Goal: Transaction & Acquisition: Download file/media

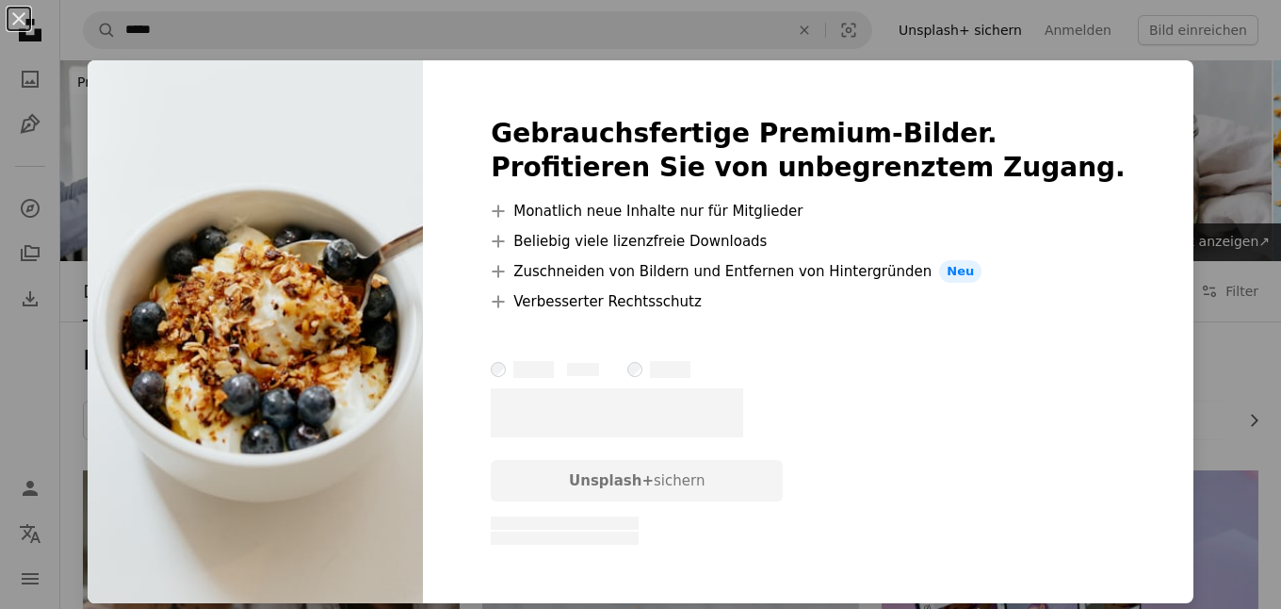
scroll to position [1113, 0]
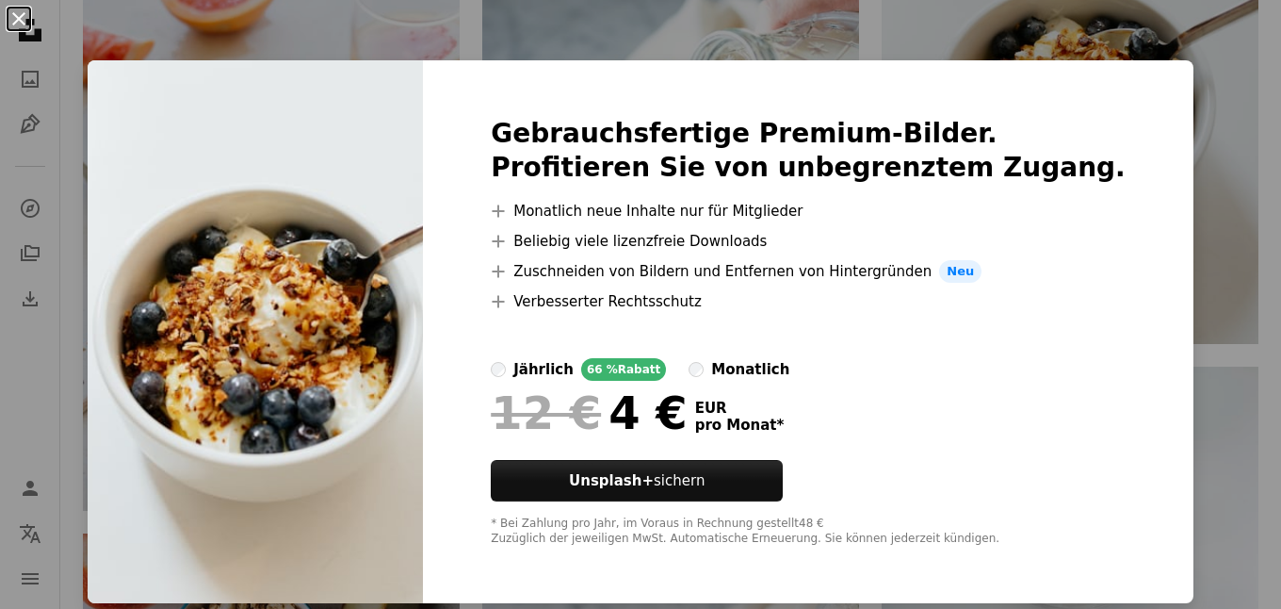
click at [18, 16] on button "An X shape" at bounding box center [19, 19] width 23 height 23
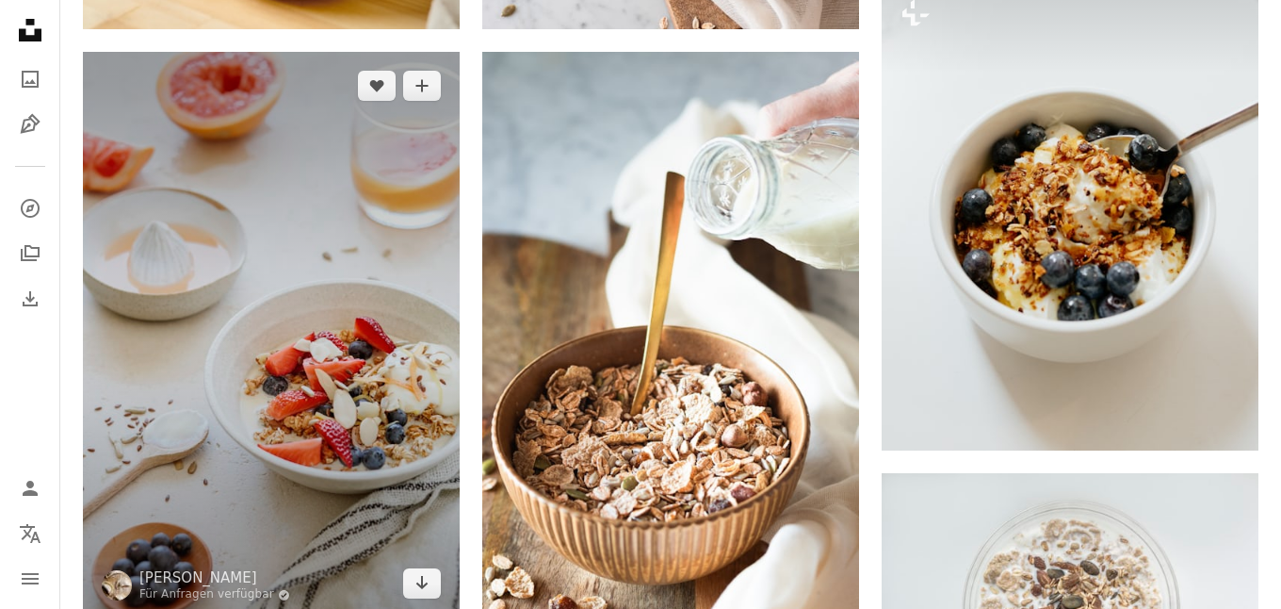
scroll to position [1010, 0]
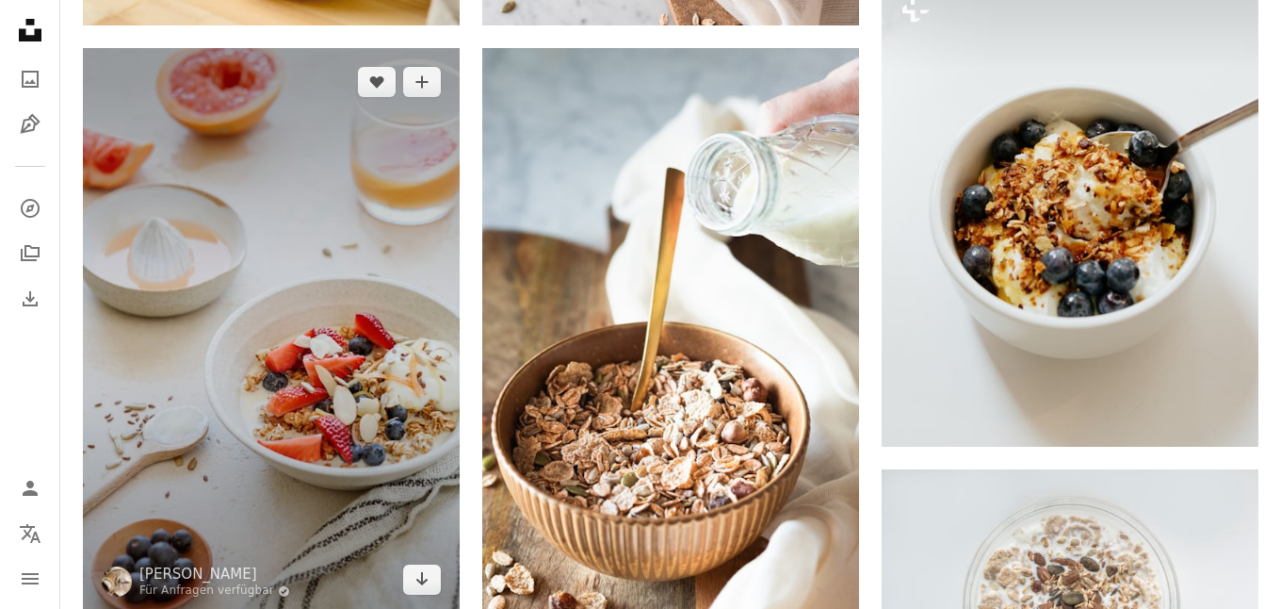
click at [272, 256] on img at bounding box center [271, 330] width 377 height 565
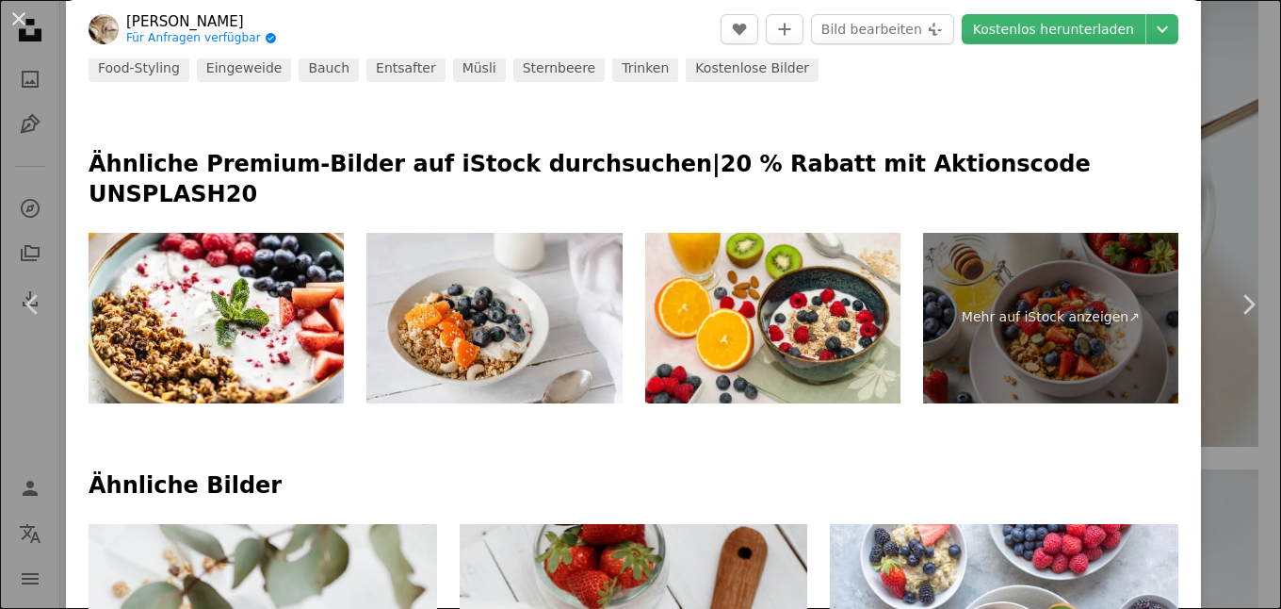
scroll to position [821, 0]
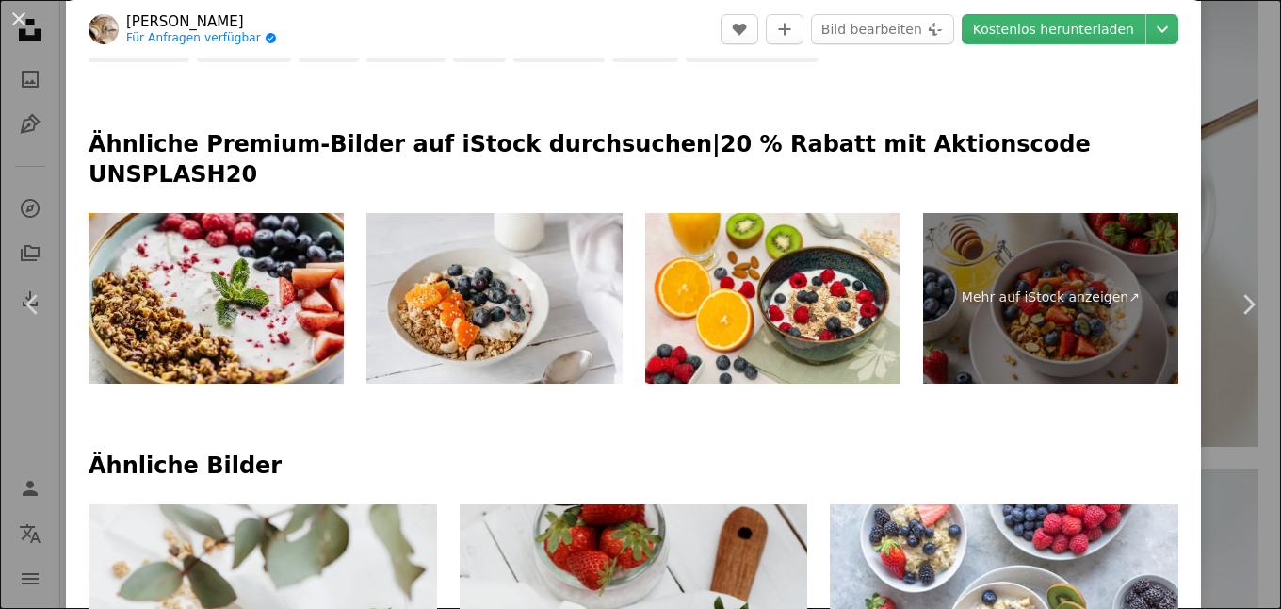
click at [269, 296] on img at bounding box center [216, 298] width 255 height 171
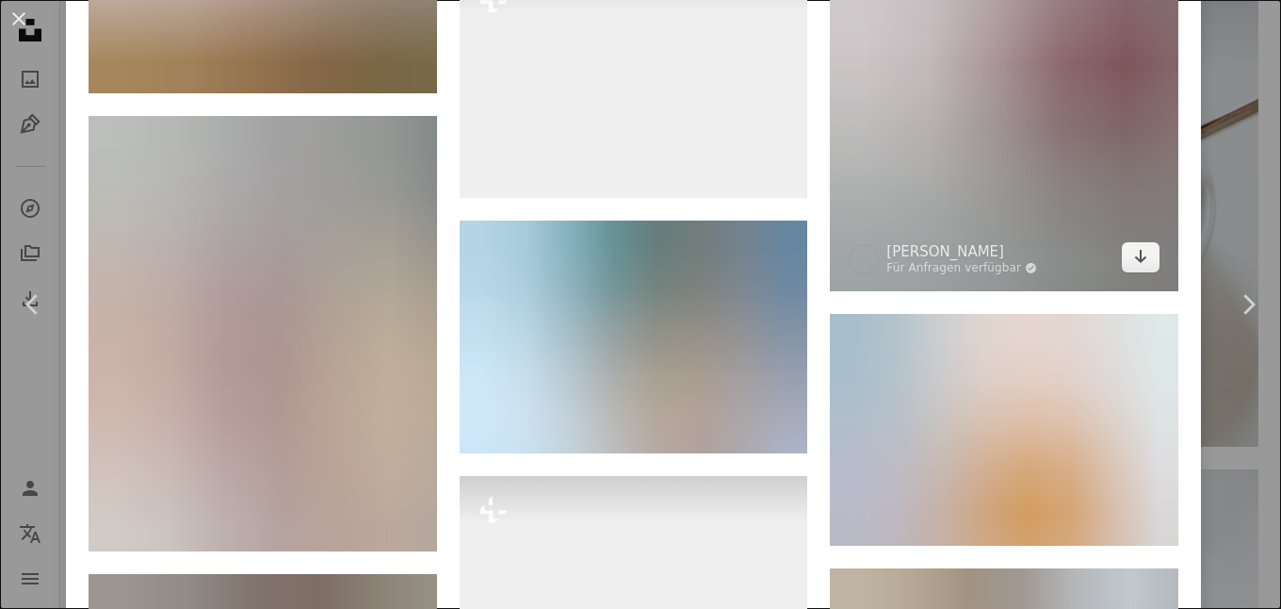
scroll to position [6079, 0]
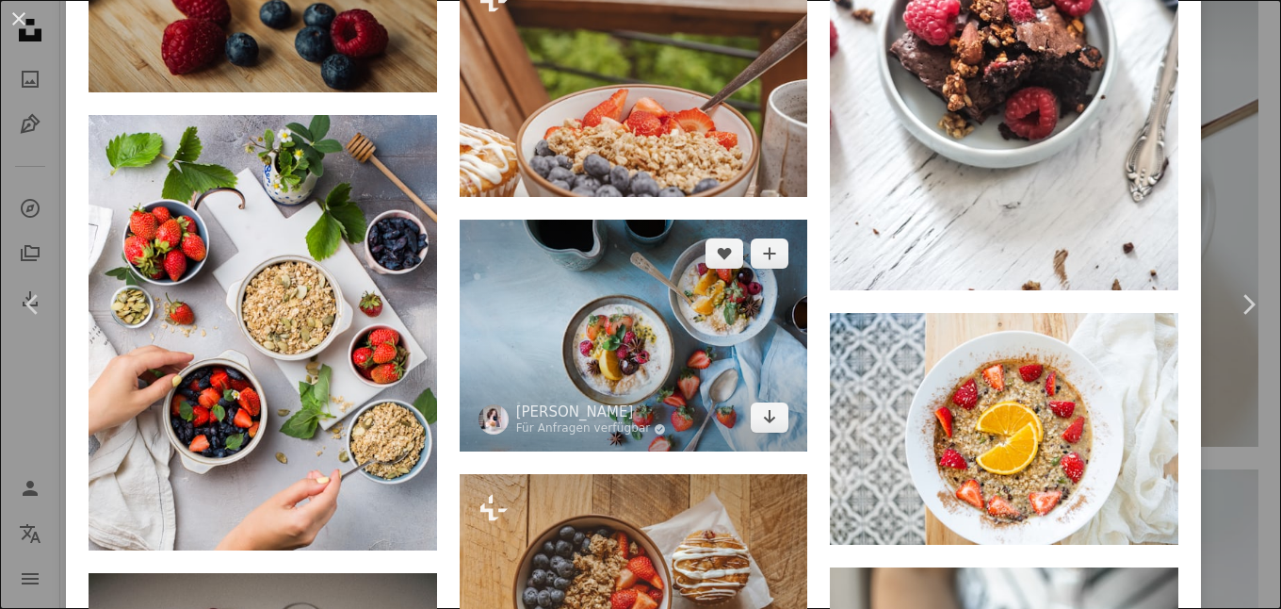
click at [695, 382] on img at bounding box center [634, 336] width 349 height 232
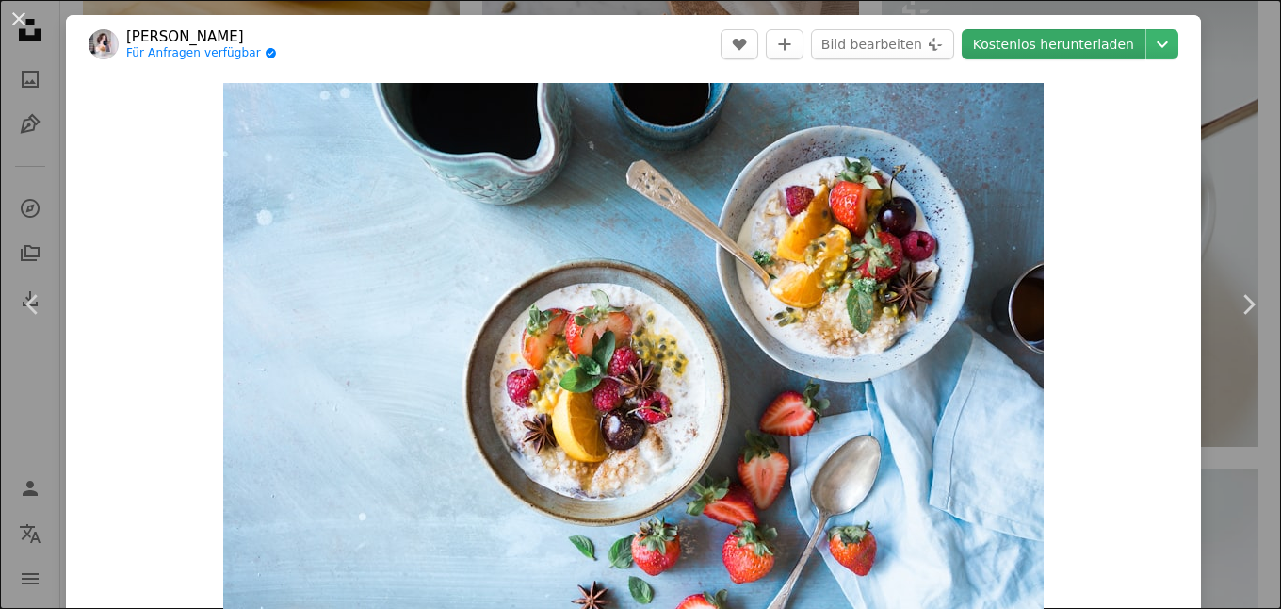
click at [1054, 45] on link "Kostenlos herunterladen" at bounding box center [1054, 44] width 184 height 30
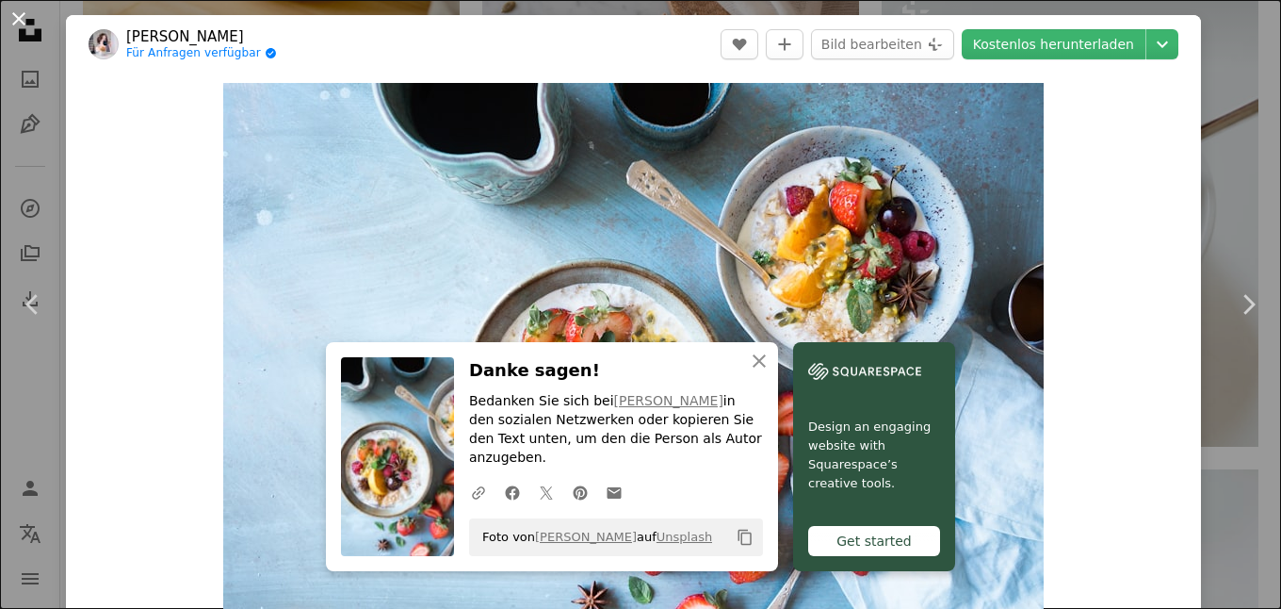
click at [19, 22] on button "An X shape" at bounding box center [19, 19] width 23 height 23
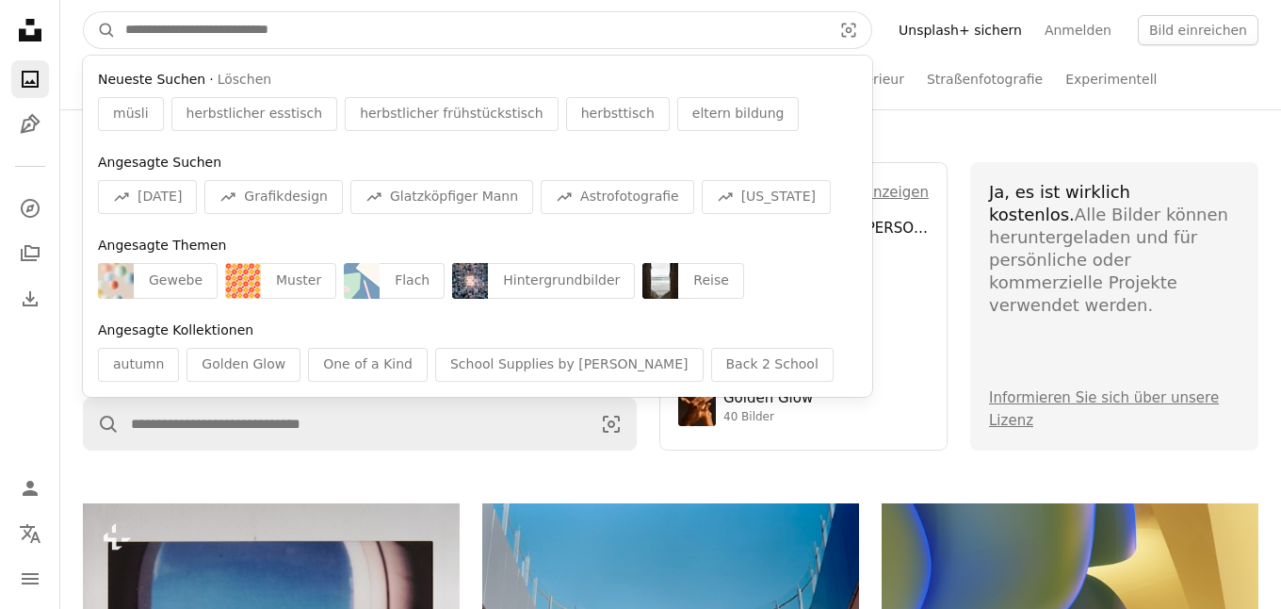
drag, startPoint x: 321, startPoint y: 30, endPoint x: 254, endPoint y: 30, distance: 66.9
click at [254, 30] on input "Finden Sie Bildmaterial auf der ganzen Webseite" at bounding box center [471, 30] width 710 height 36
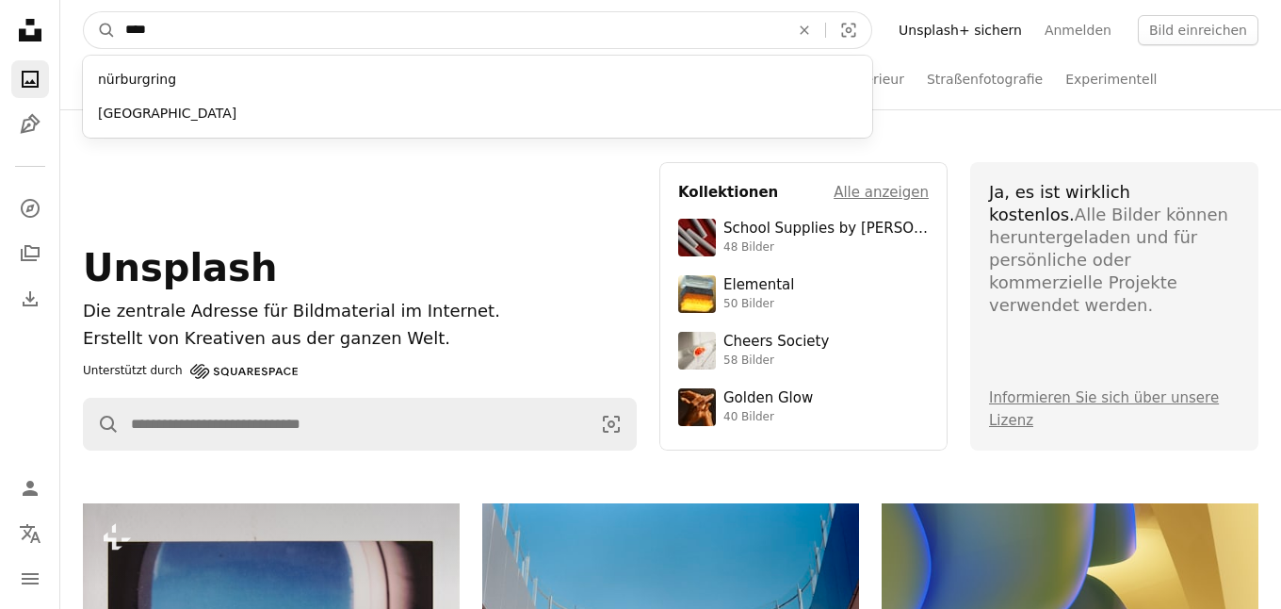
type input "*****"
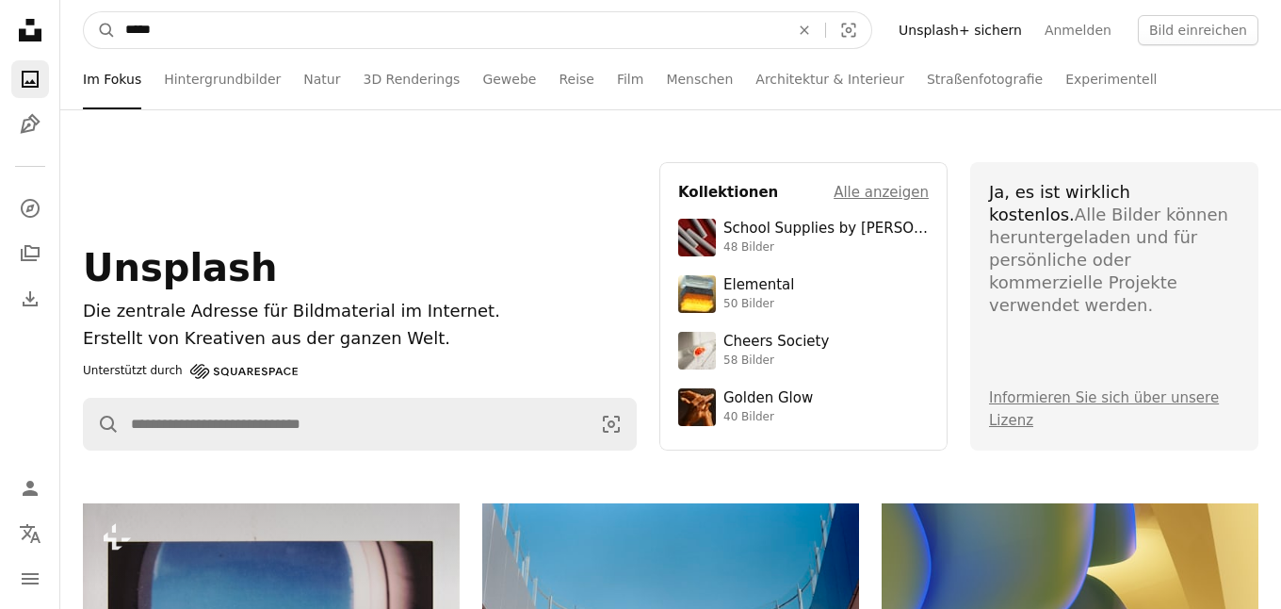
click at [100, 30] on button "A magnifying glass" at bounding box center [100, 30] width 32 height 36
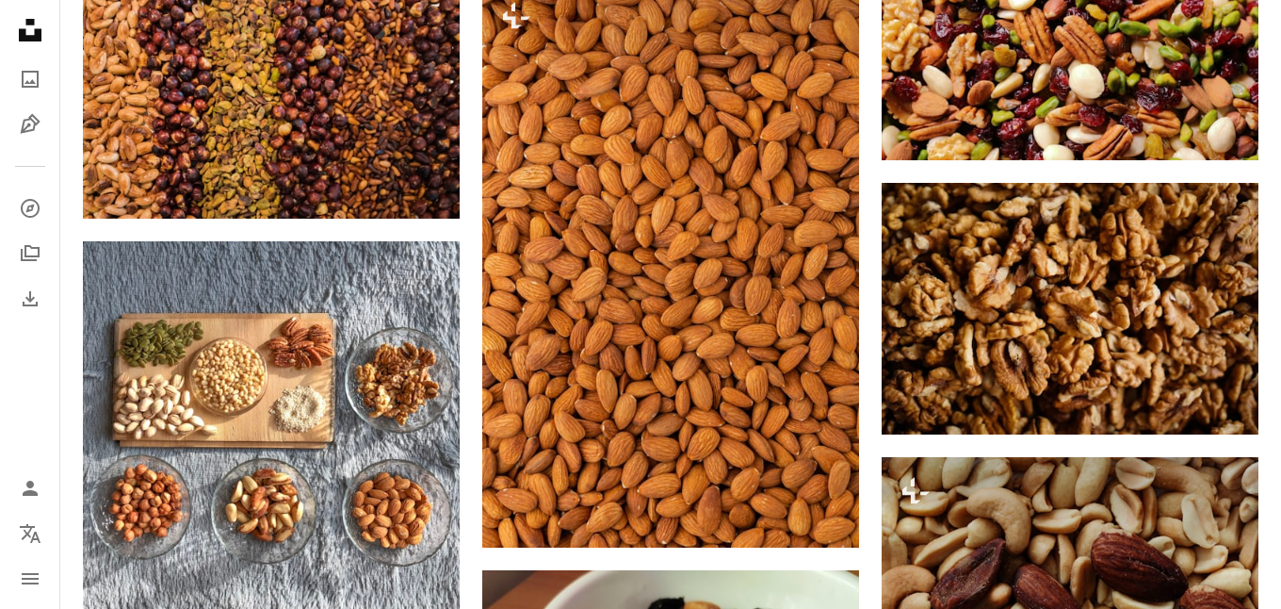
scroll to position [1077, 0]
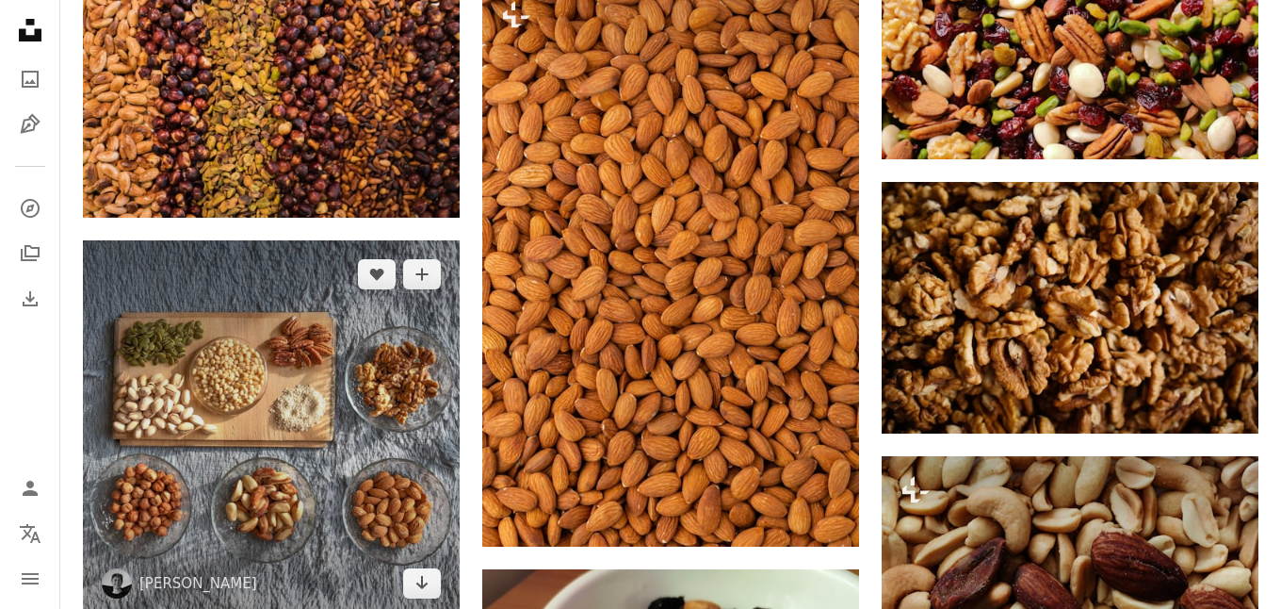
click at [293, 394] on img at bounding box center [271, 428] width 377 height 377
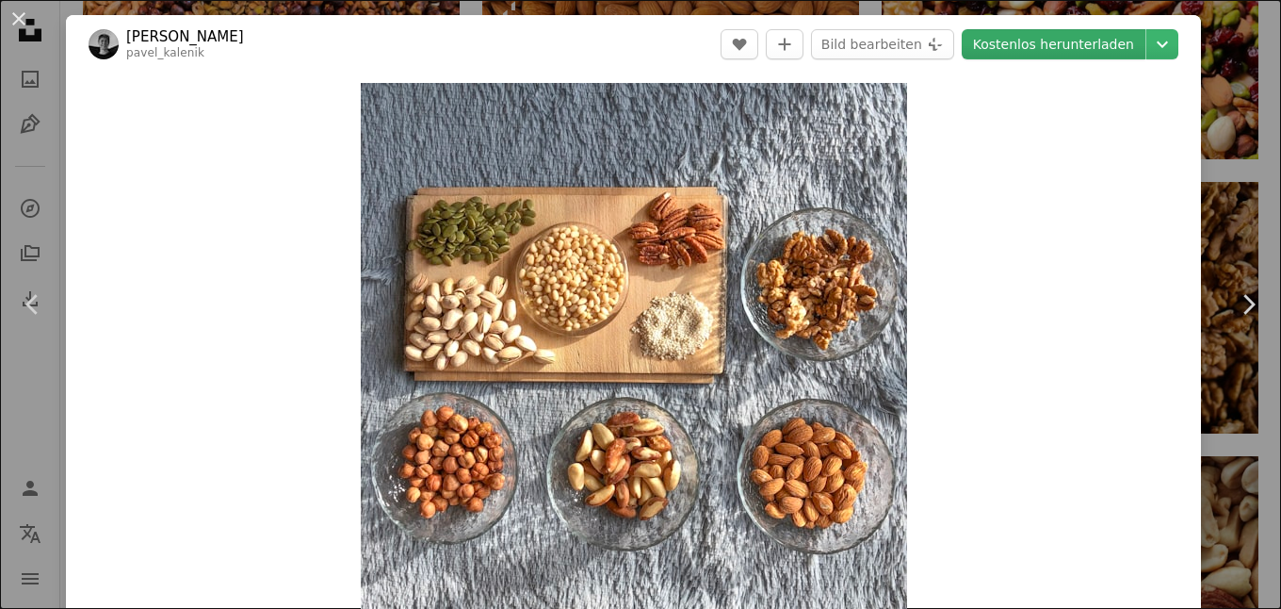
click at [1060, 49] on link "Kostenlos herunterladen" at bounding box center [1054, 44] width 184 height 30
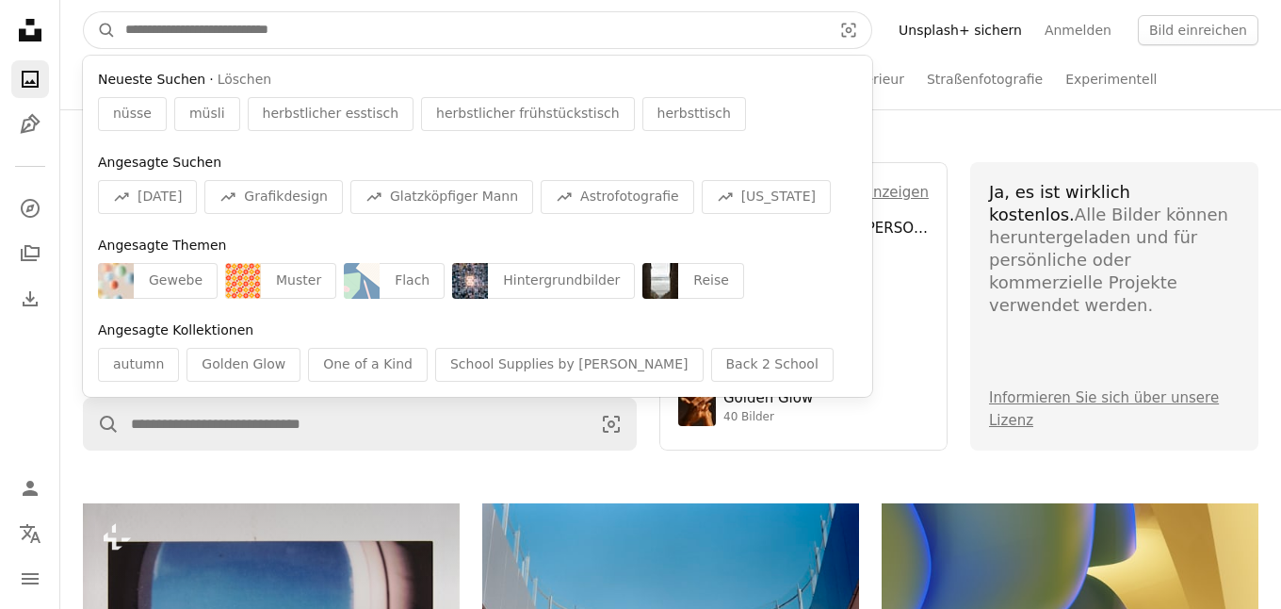
click at [222, 35] on input "Finden Sie Bildmaterial auf der ganzen Webseite" at bounding box center [471, 30] width 710 height 36
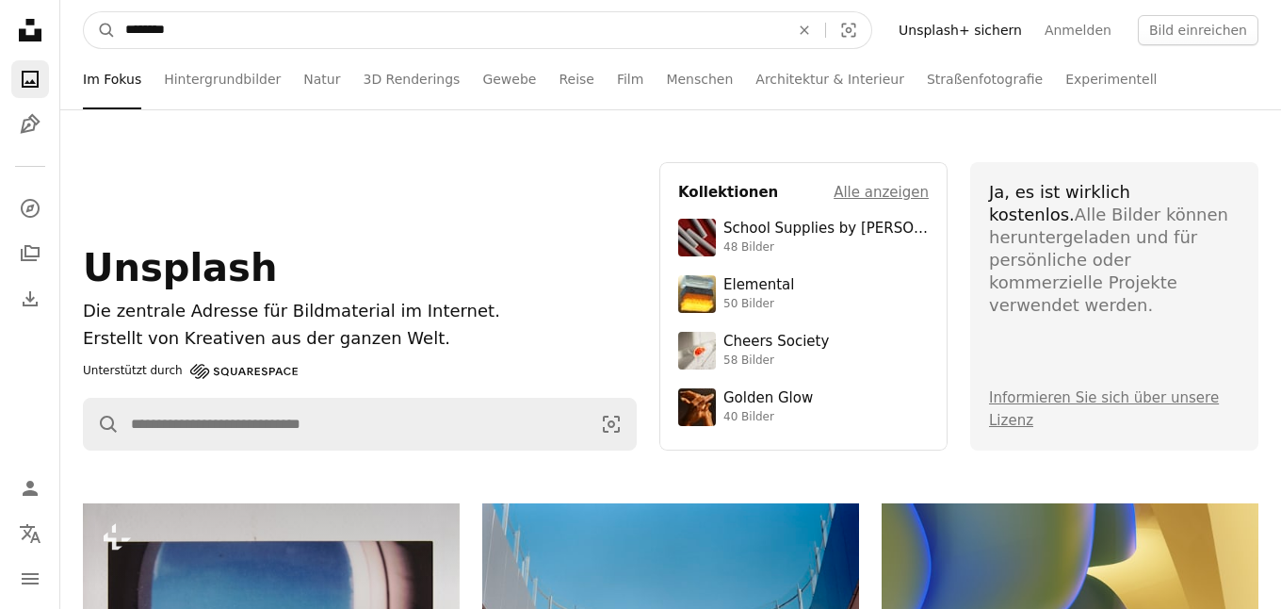
type input "*********"
click at [100, 30] on button "A magnifying glass" at bounding box center [100, 30] width 32 height 36
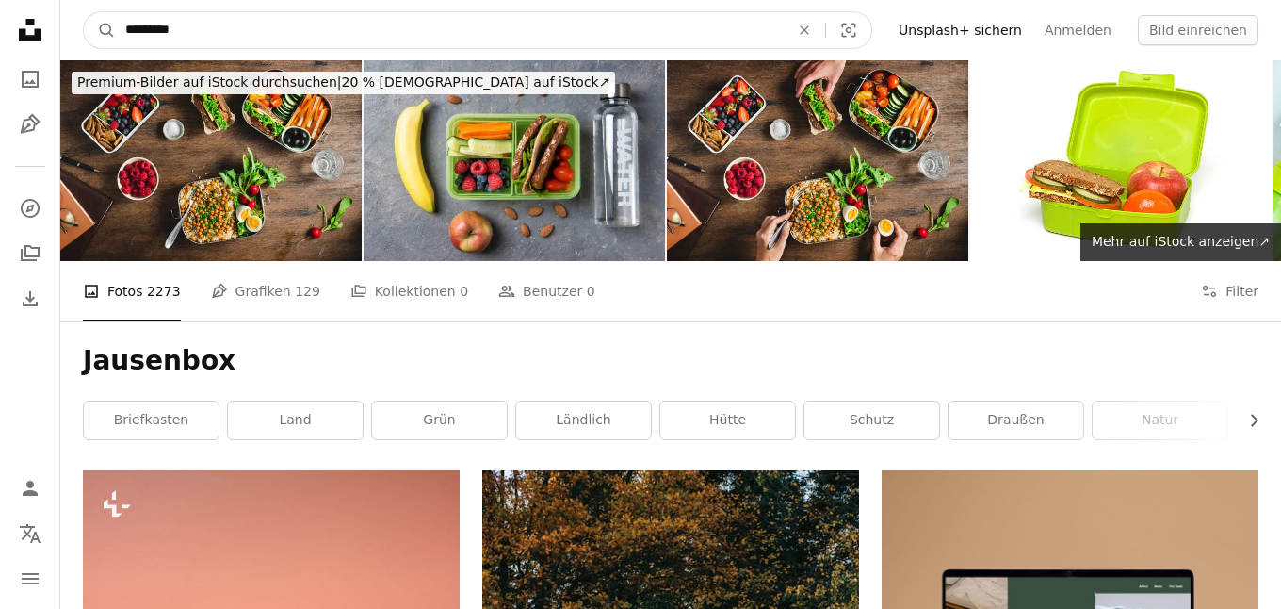
drag, startPoint x: 166, startPoint y: 31, endPoint x: 116, endPoint y: 32, distance: 49.9
click at [116, 32] on input "*********" at bounding box center [450, 30] width 668 height 36
type input "********"
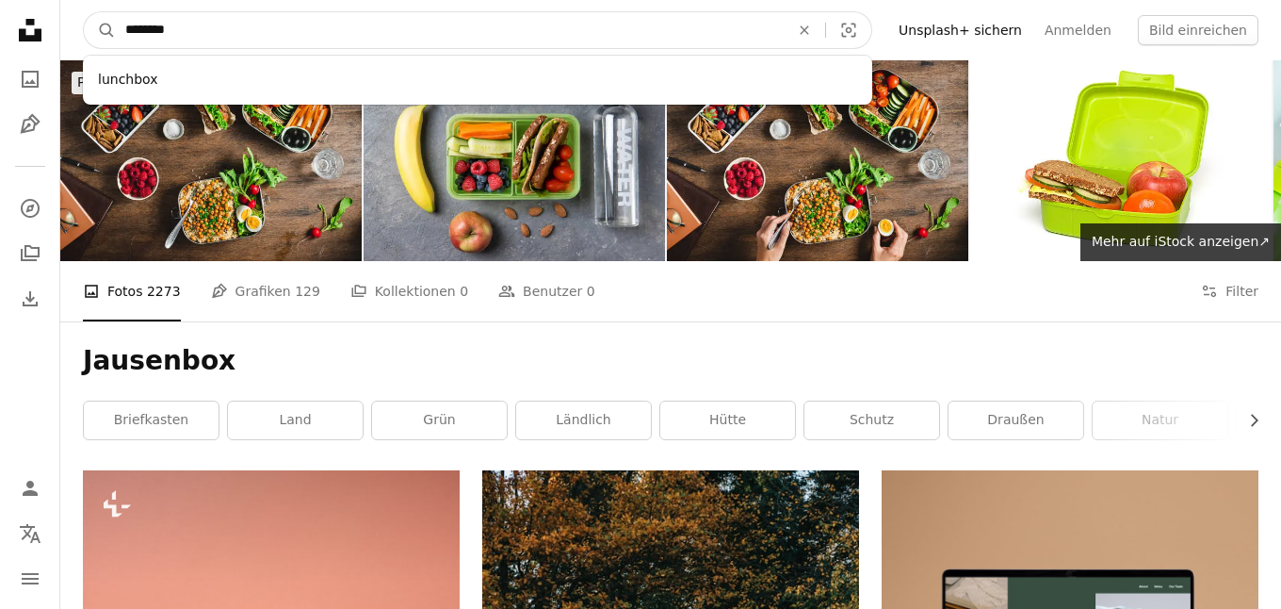
click at [100, 30] on button "A magnifying glass" at bounding box center [100, 30] width 32 height 36
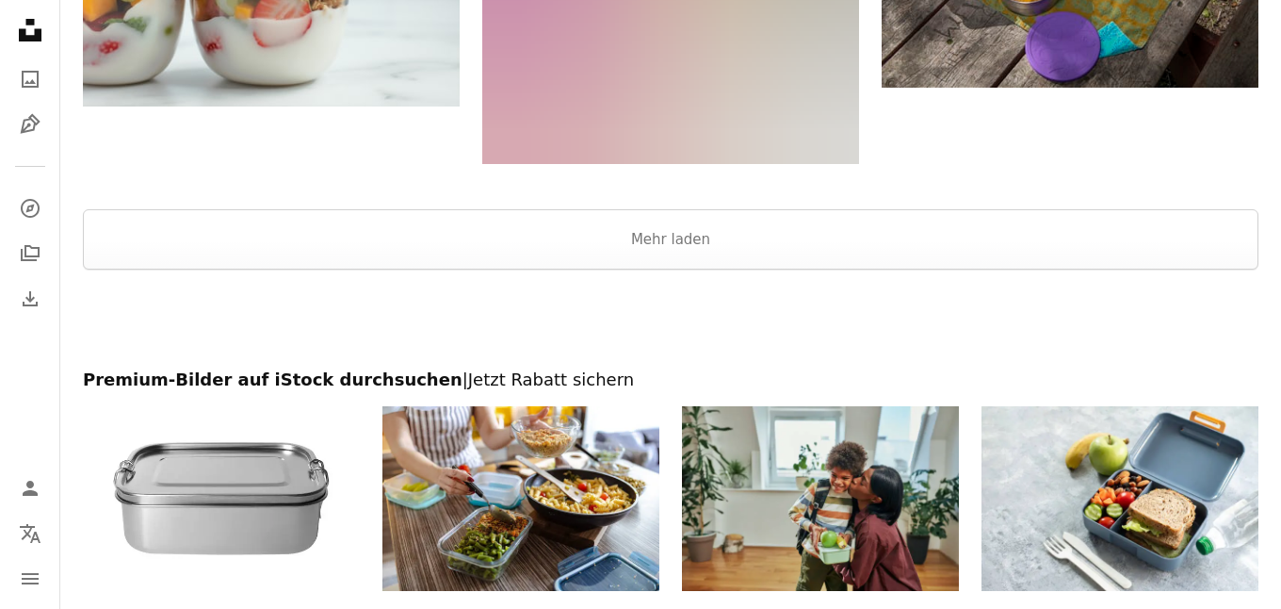
scroll to position [3159, 0]
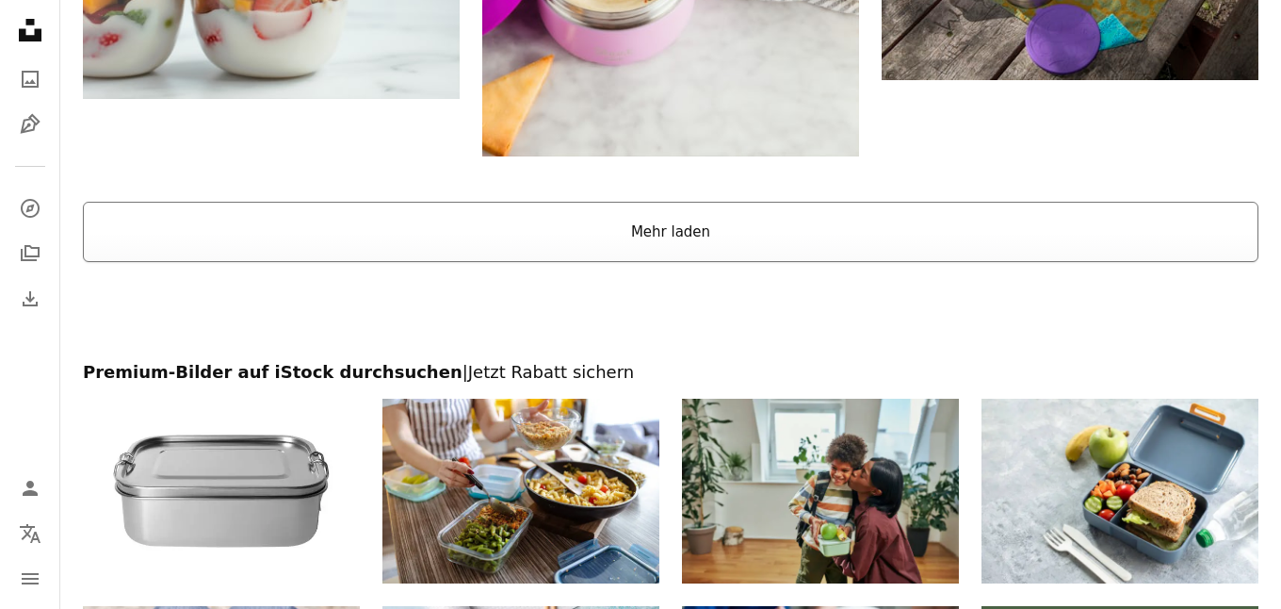
click at [743, 252] on button "Mehr laden" at bounding box center [671, 232] width 1176 height 60
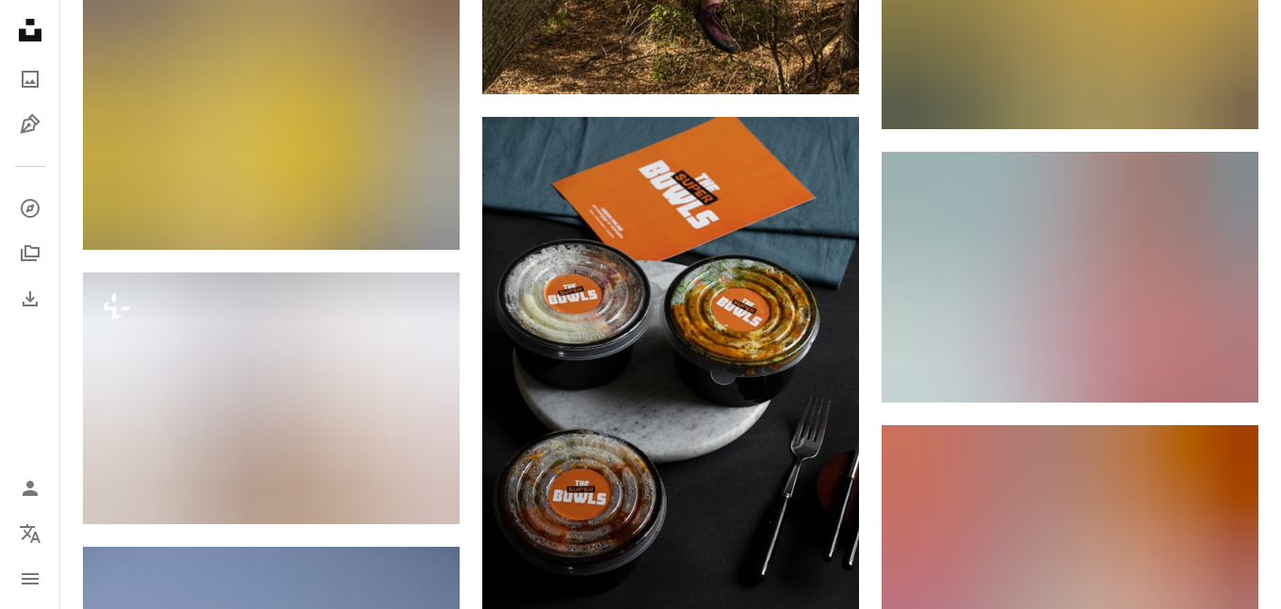
scroll to position [10842, 0]
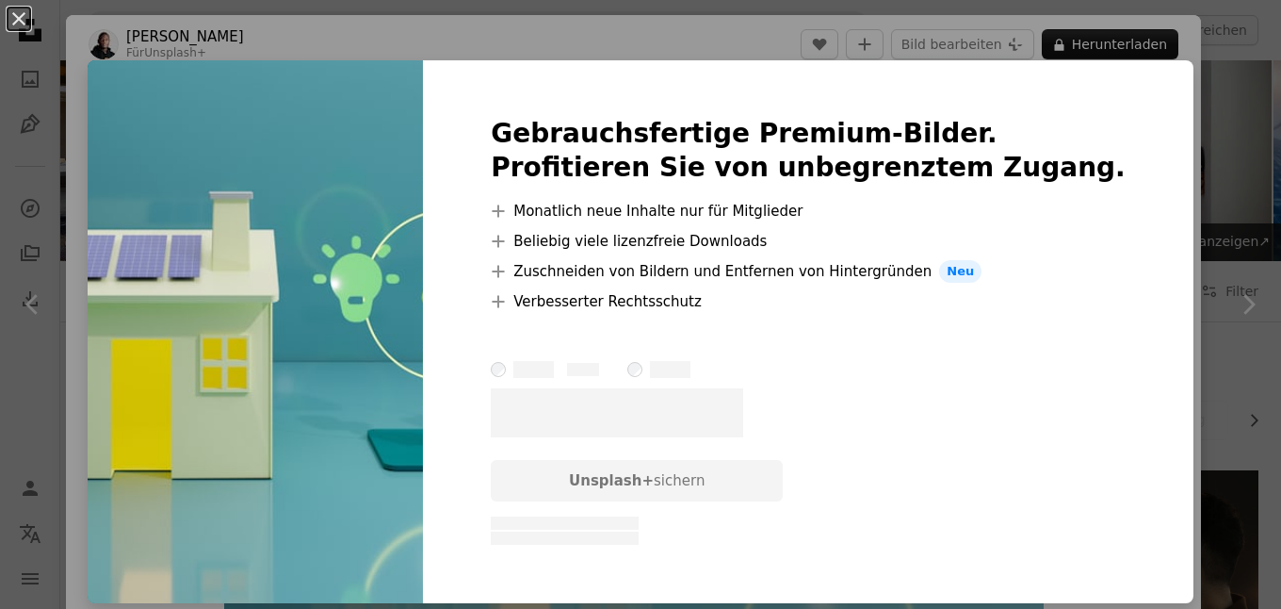
scroll to position [537, 0]
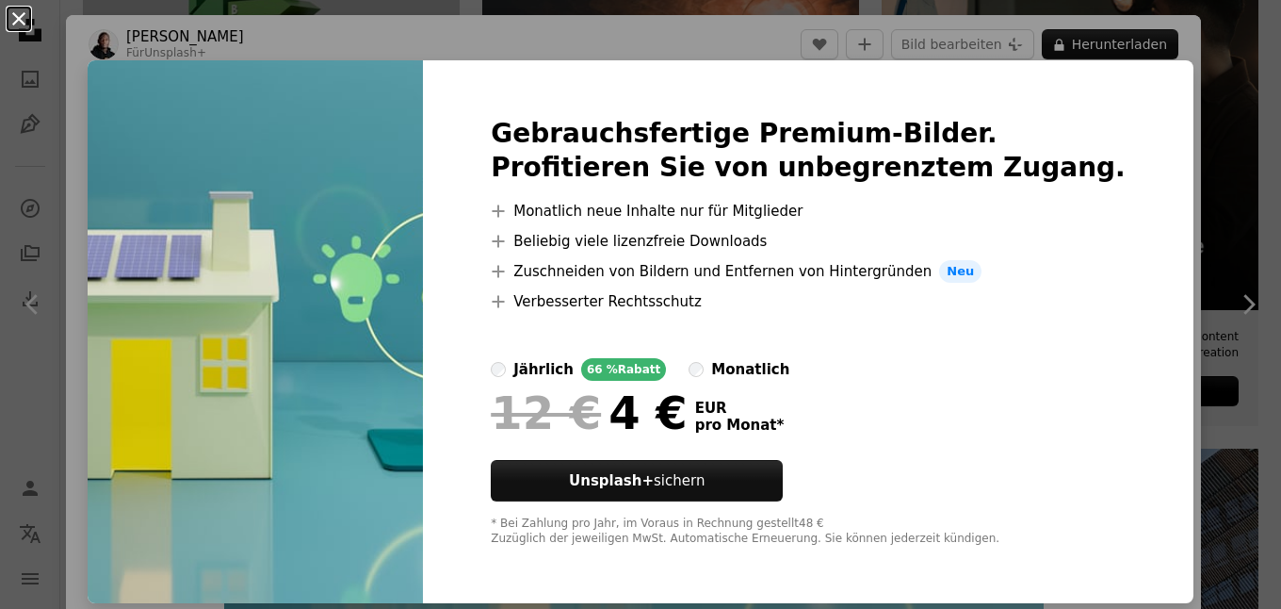
click at [14, 13] on button "An X shape" at bounding box center [19, 19] width 23 height 23
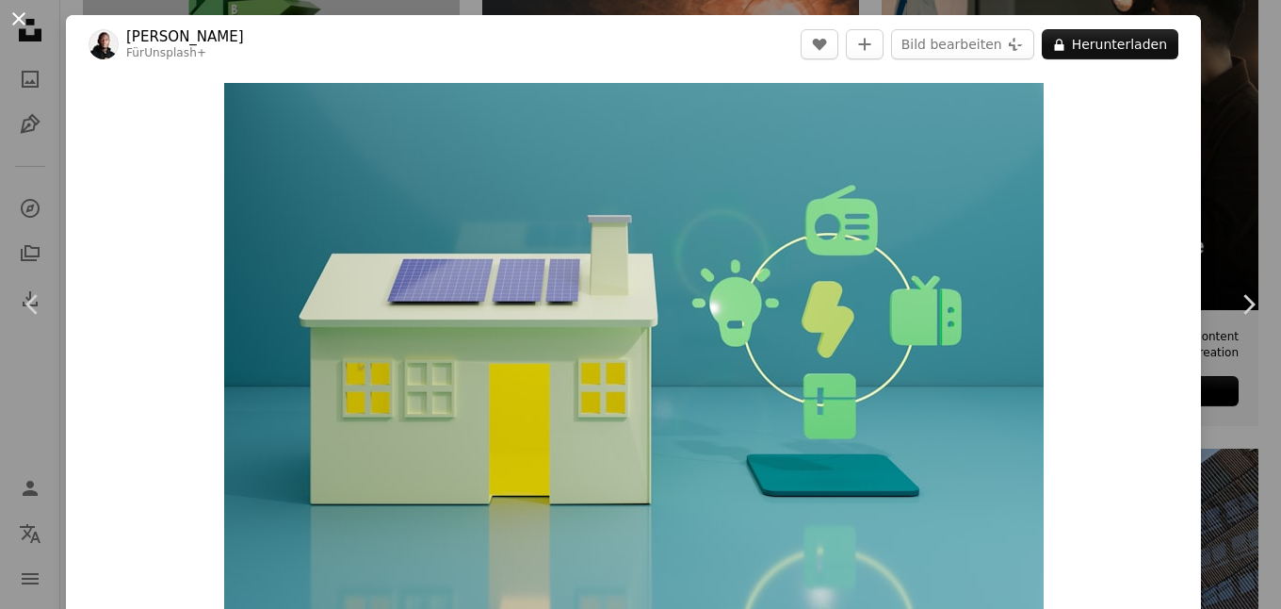
click at [15, 20] on button "An X shape" at bounding box center [19, 19] width 23 height 23
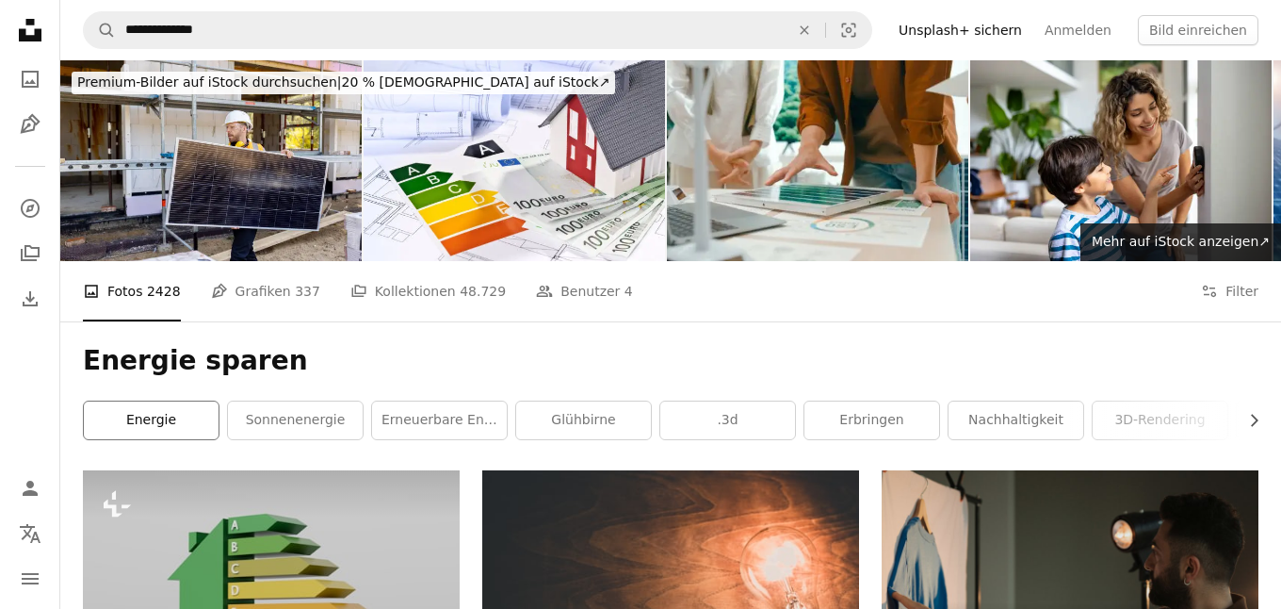
click at [169, 423] on link "Energie" at bounding box center [151, 420] width 135 height 38
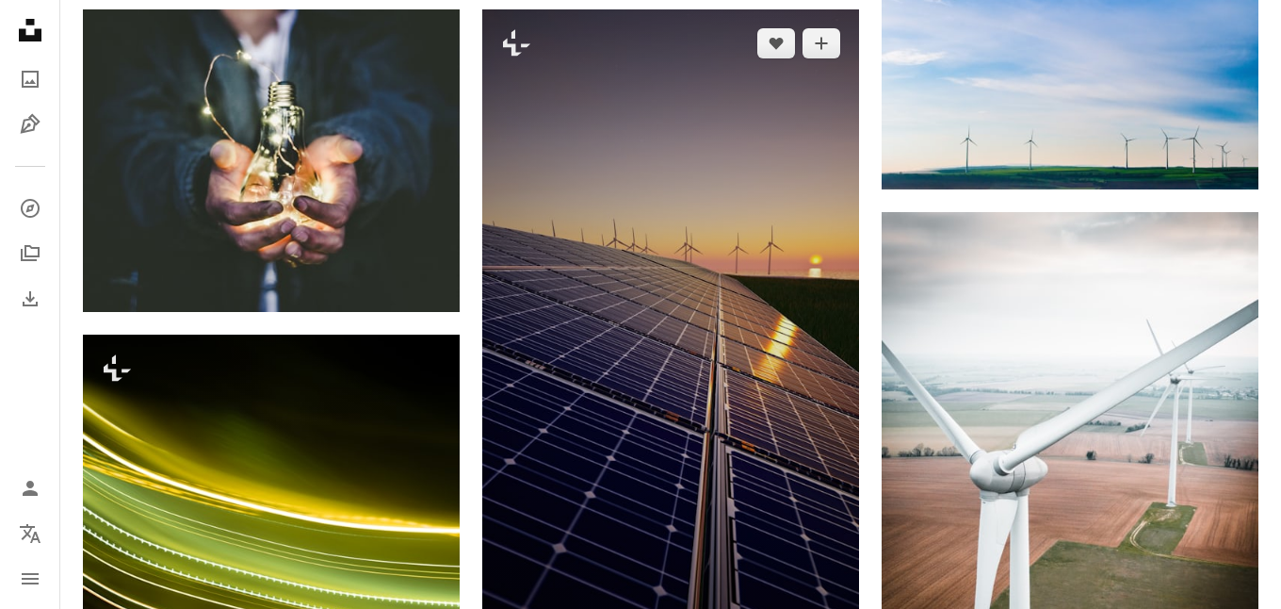
scroll to position [1032, 0]
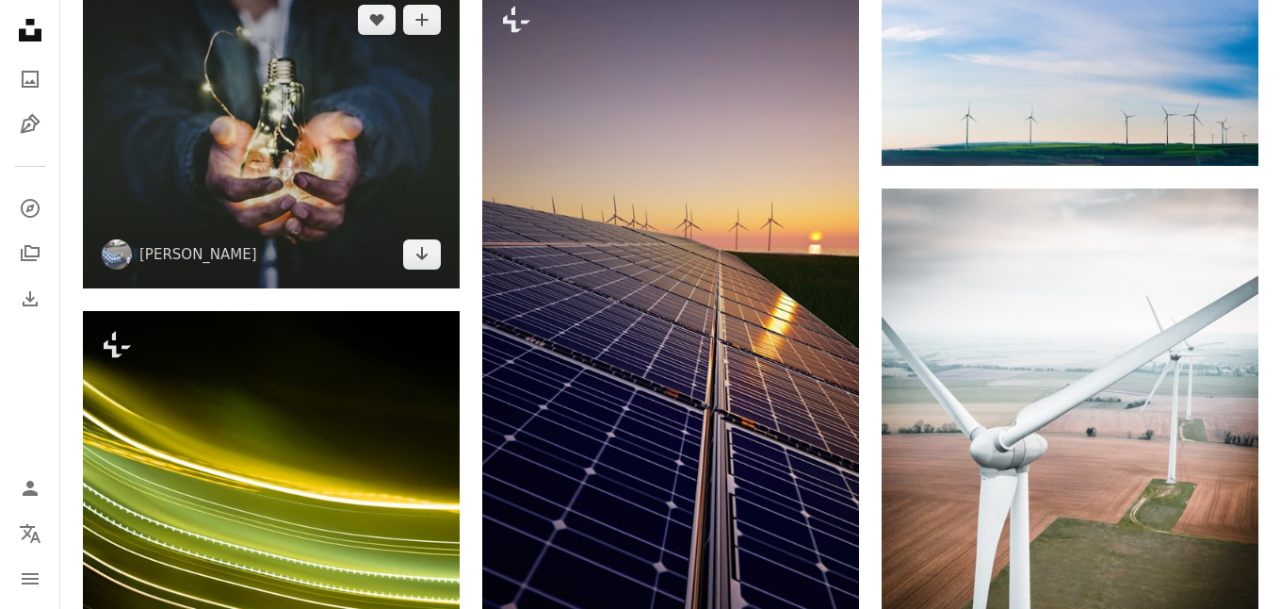
click at [367, 235] on img at bounding box center [271, 137] width 377 height 302
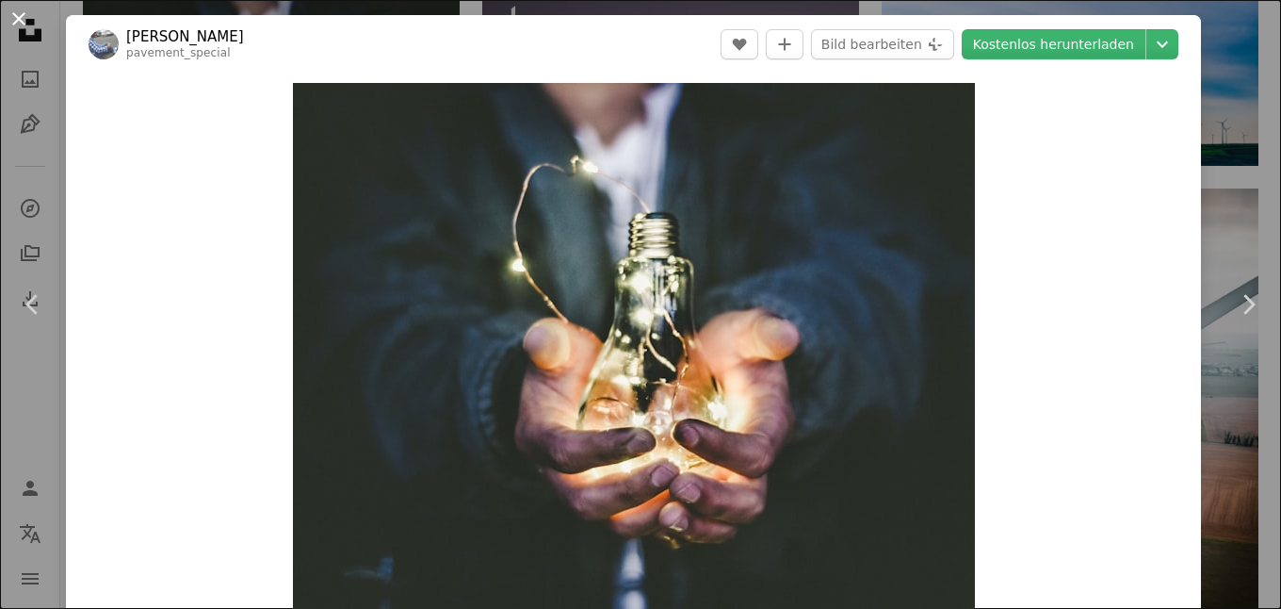
click at [19, 20] on button "An X shape" at bounding box center [19, 19] width 23 height 23
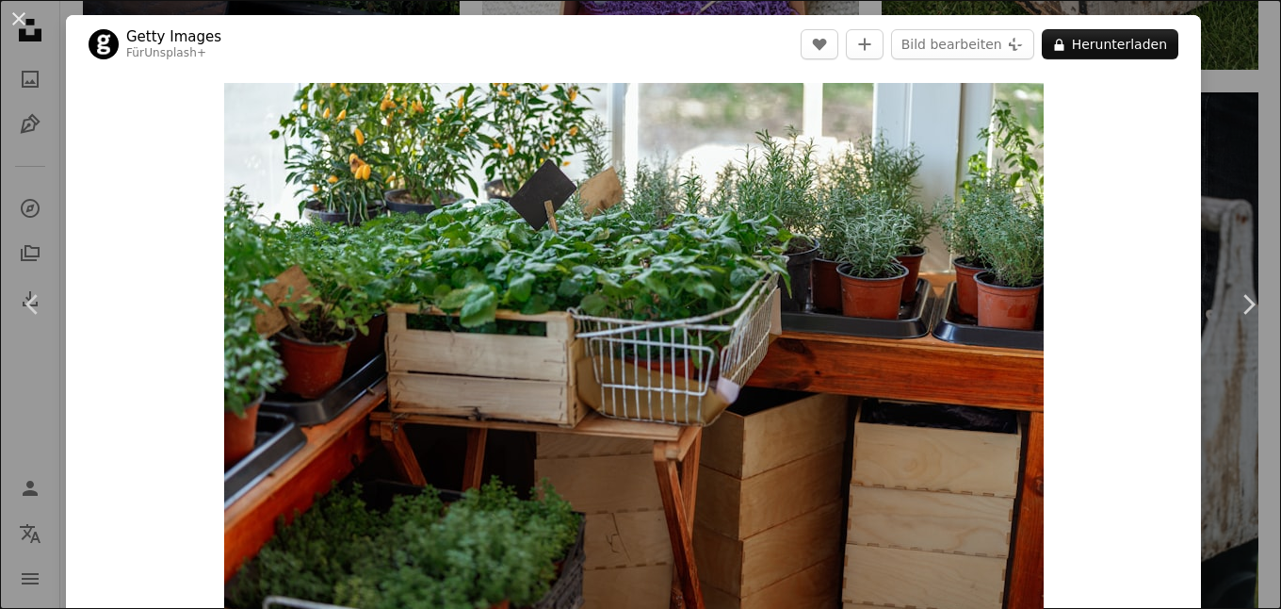
scroll to position [131, 0]
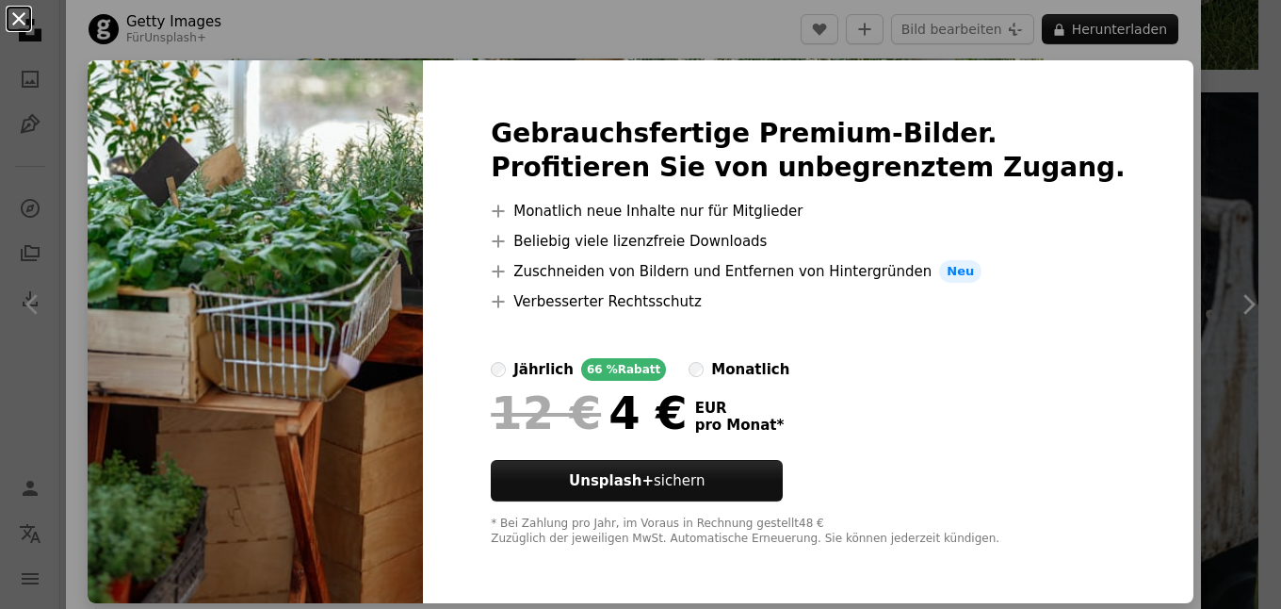
click at [21, 26] on button "An X shape" at bounding box center [19, 19] width 23 height 23
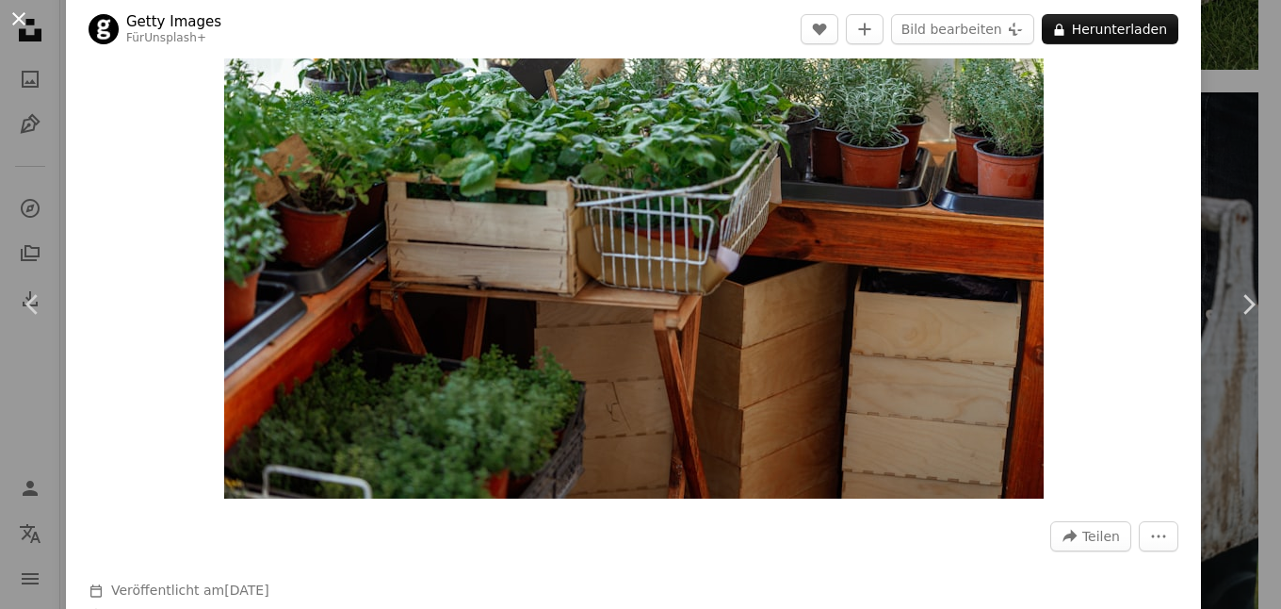
click at [17, 18] on button "An X shape" at bounding box center [19, 19] width 23 height 23
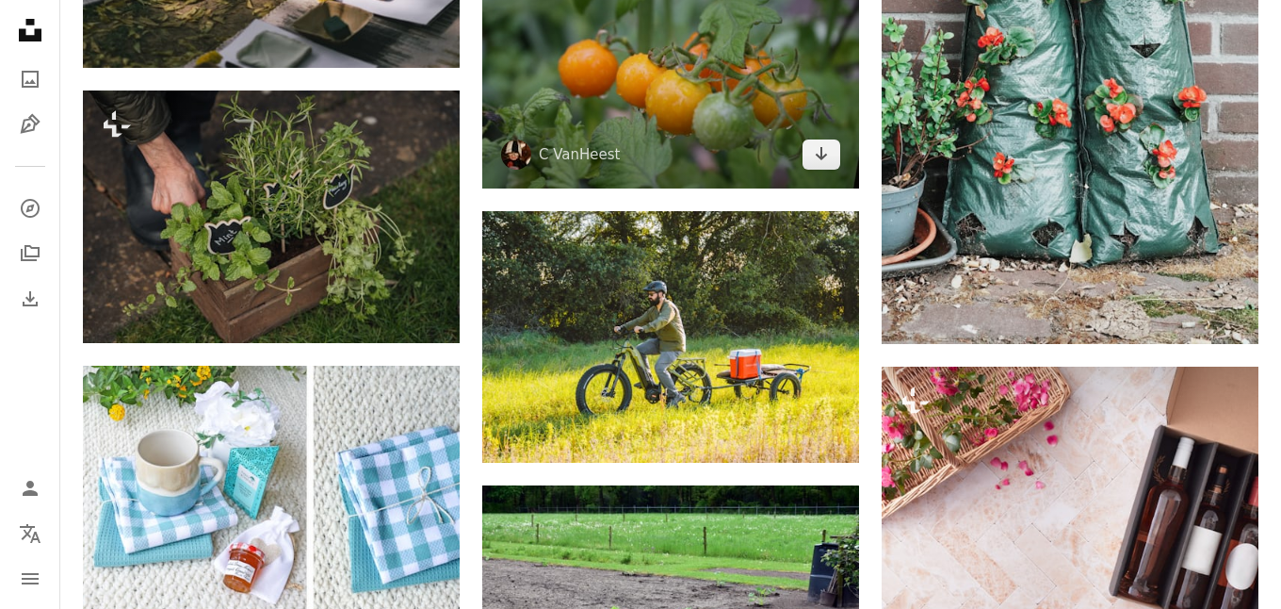
scroll to position [5231, 0]
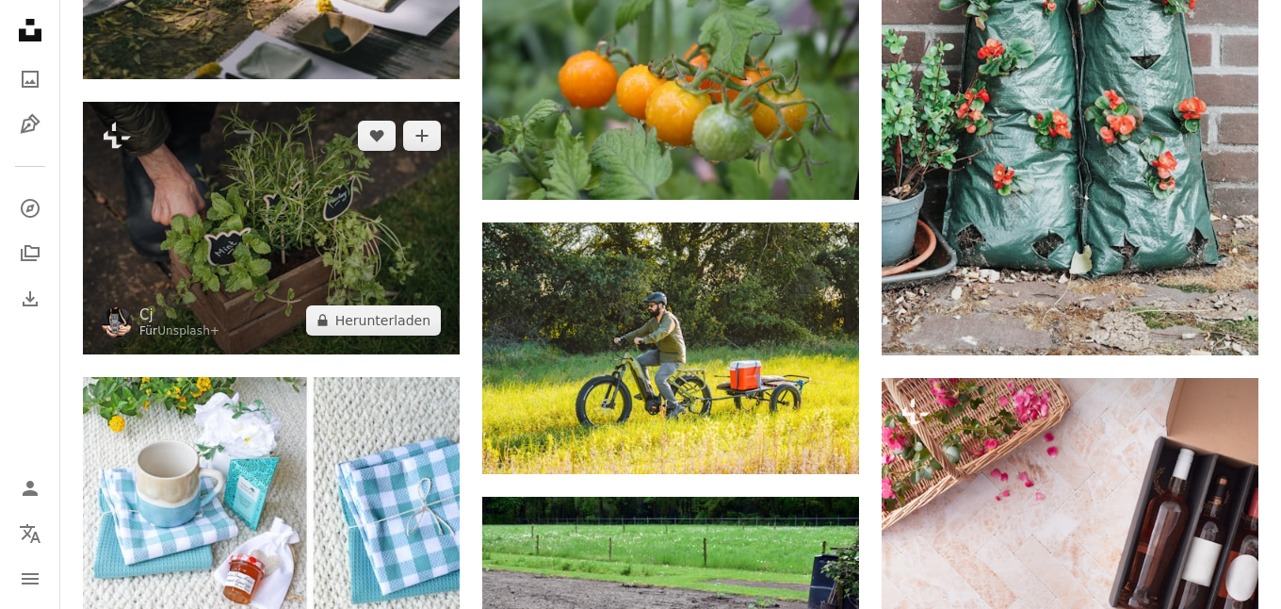
click at [344, 199] on img at bounding box center [271, 228] width 377 height 252
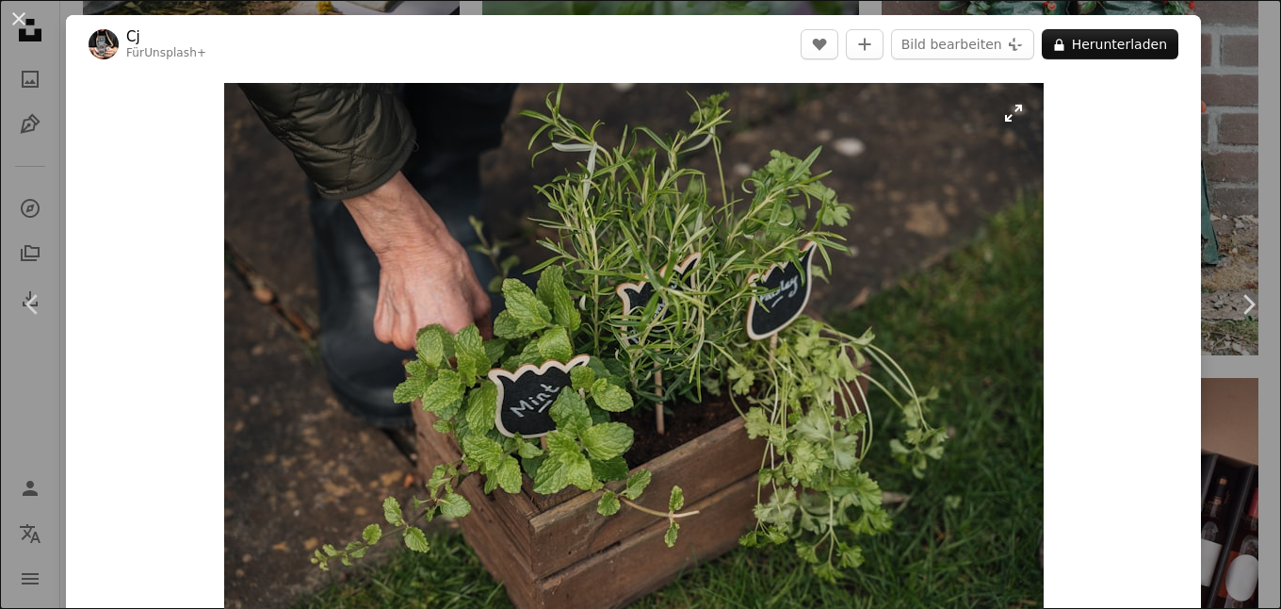
click at [800, 328] on img "Dieses Bild heranzoomen" at bounding box center [634, 356] width 820 height 547
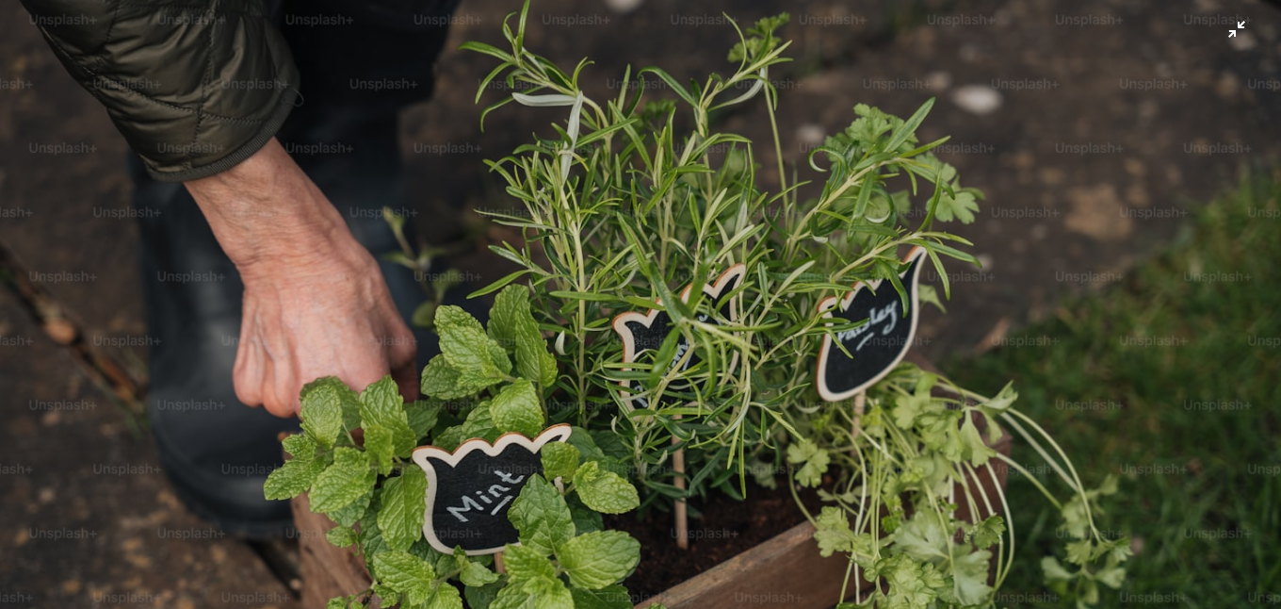
scroll to position [123, 0]
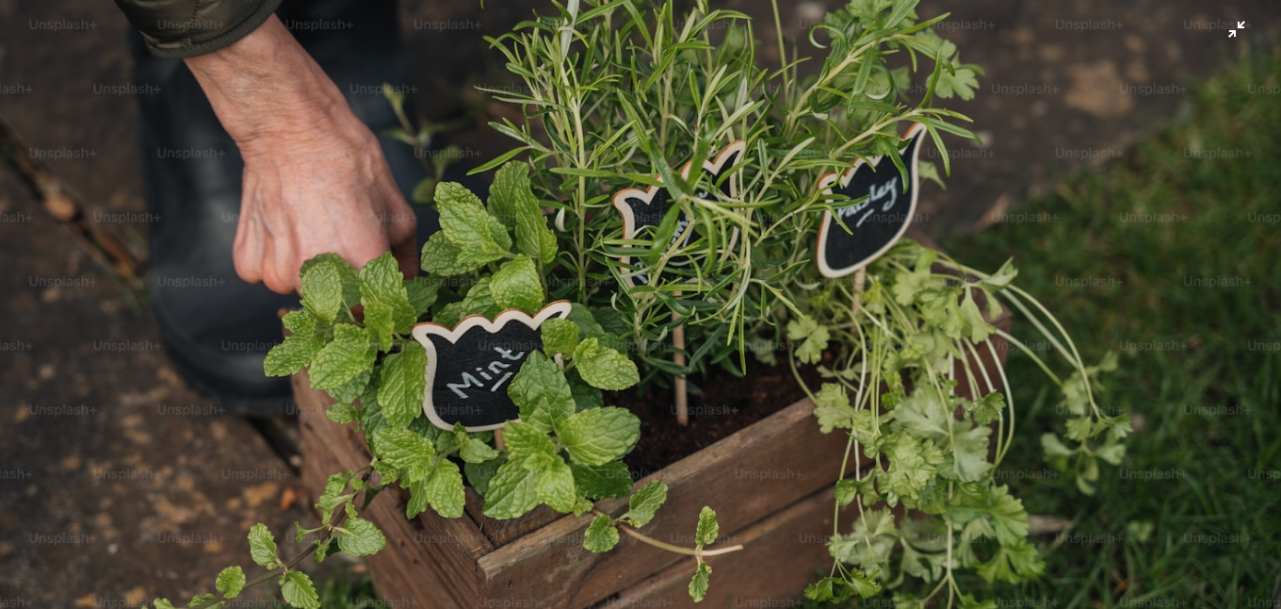
click at [800, 328] on img "Dieses Bild herauszoomen" at bounding box center [640, 304] width 1283 height 856
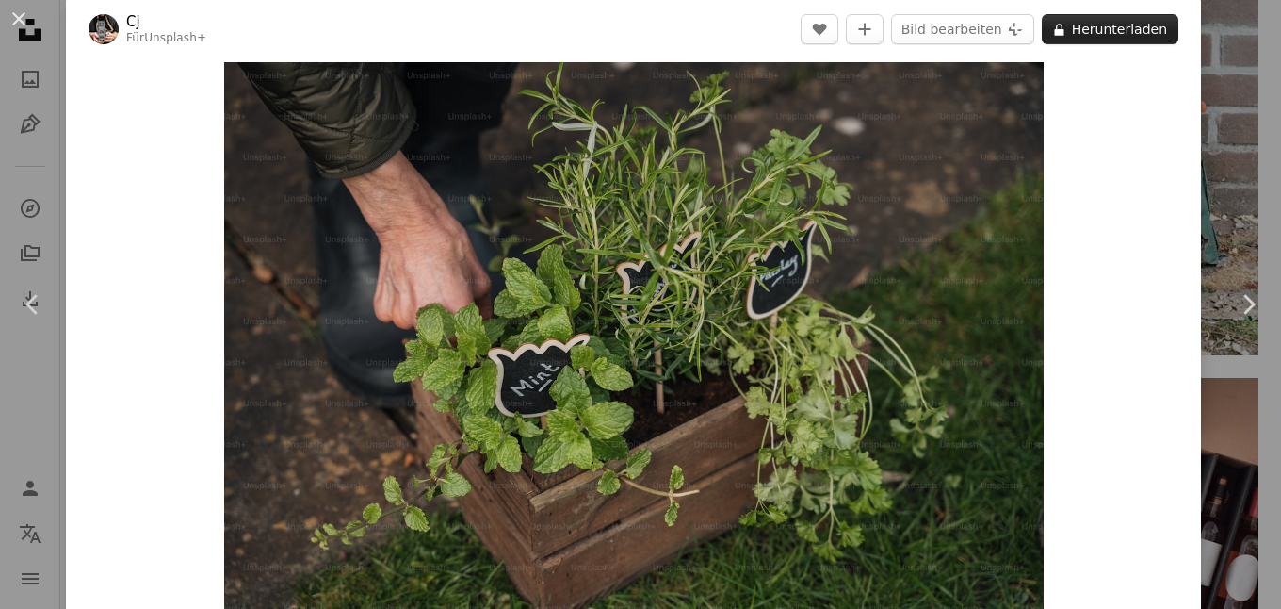
click at [1118, 27] on button "A lock Herunterladen" at bounding box center [1110, 29] width 137 height 30
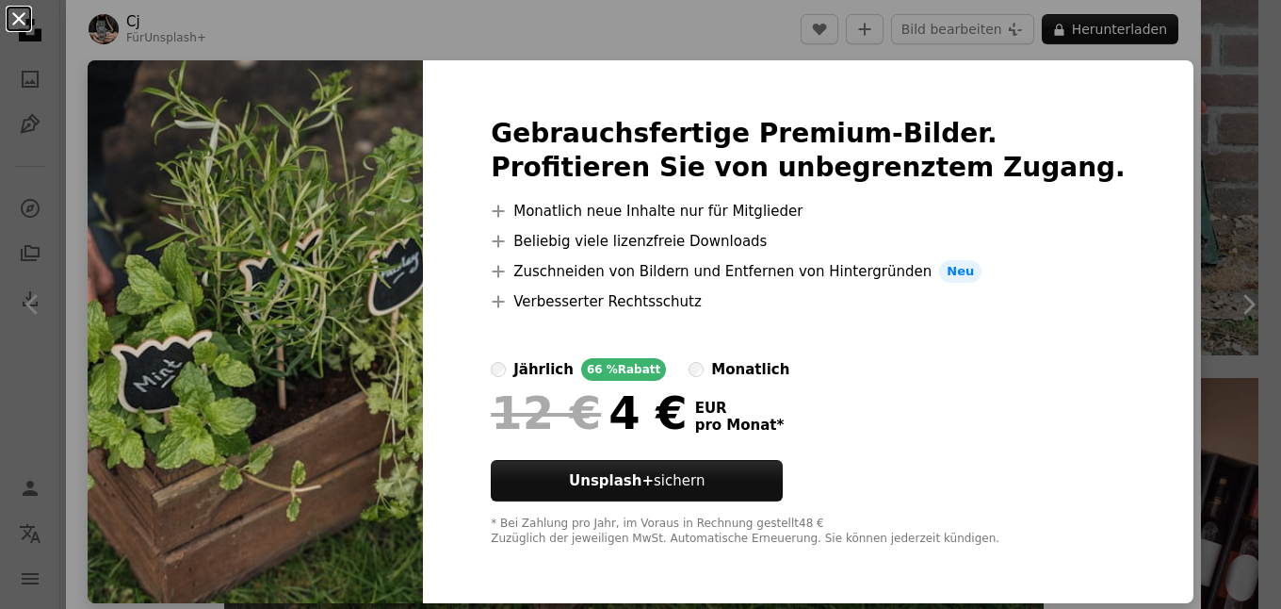
click at [20, 24] on button "An X shape" at bounding box center [19, 19] width 23 height 23
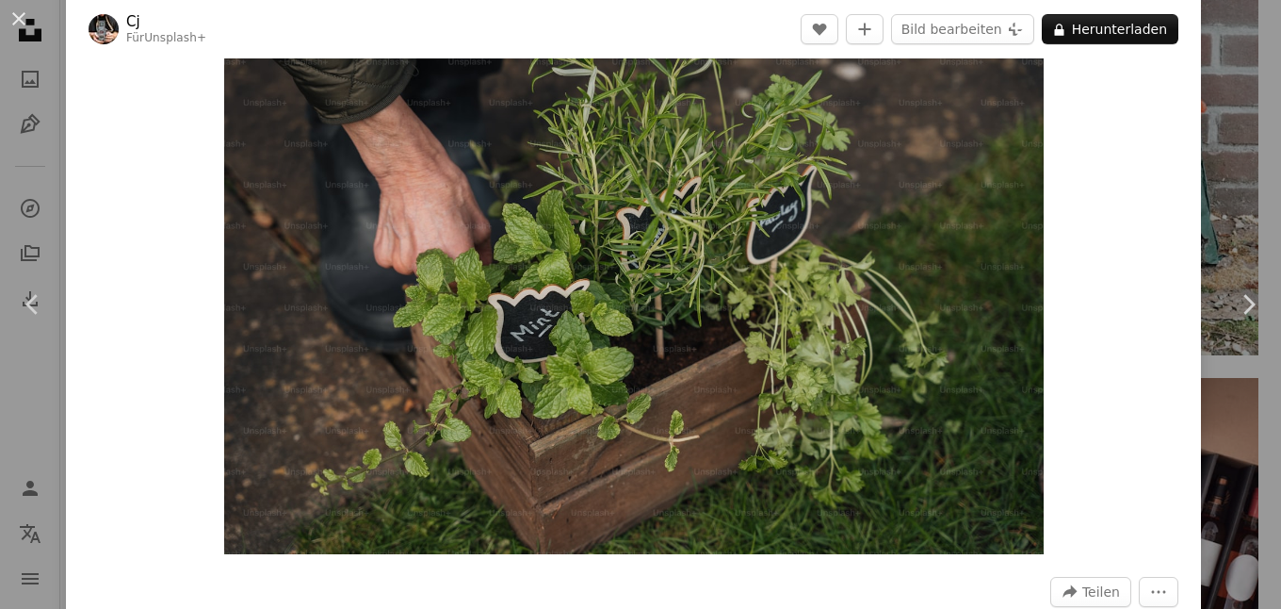
scroll to position [77, 0]
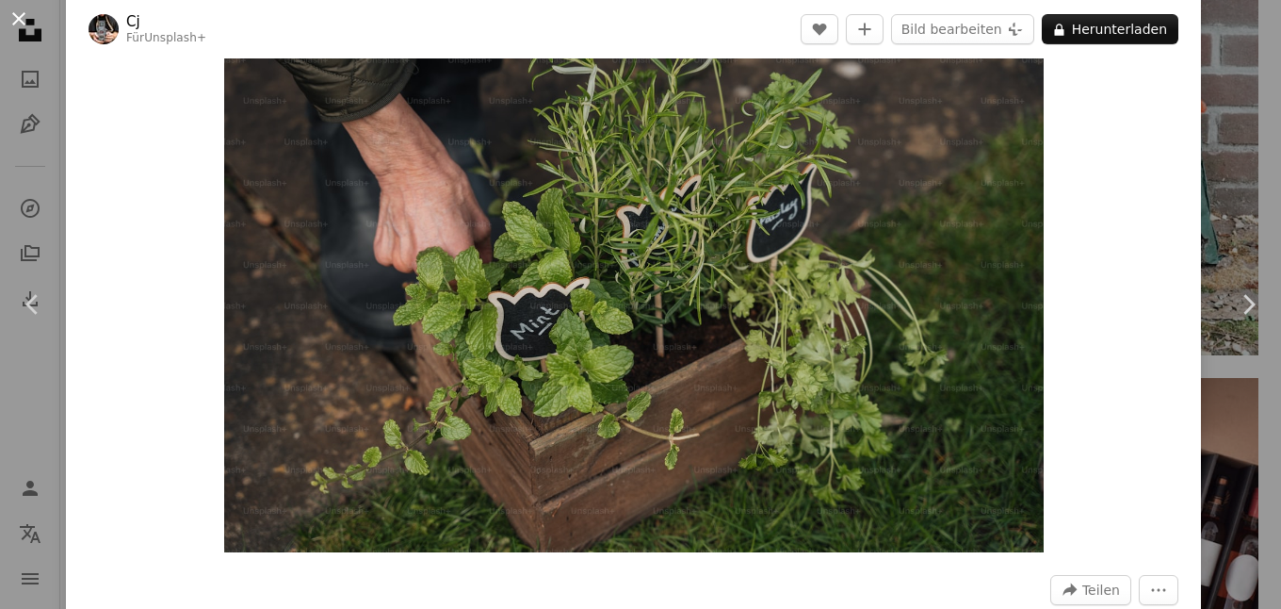
click at [20, 15] on button "An X shape" at bounding box center [19, 19] width 23 height 23
